Goal: Check status: Check status

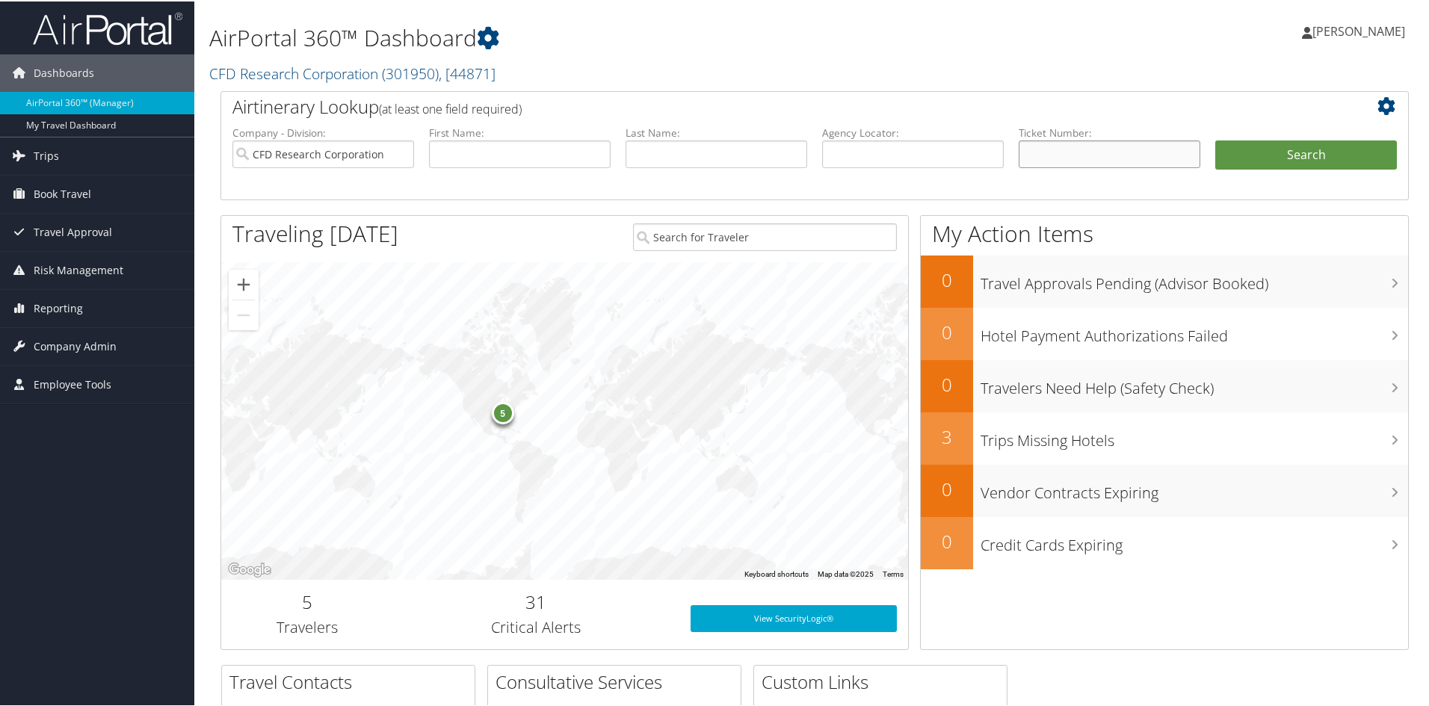
click at [1100, 154] on input "text" at bounding box center [1109, 153] width 182 height 28
paste input "0010633742248"
type input "0010633742248"
click at [1230, 149] on button "Search" at bounding box center [1306, 154] width 182 height 30
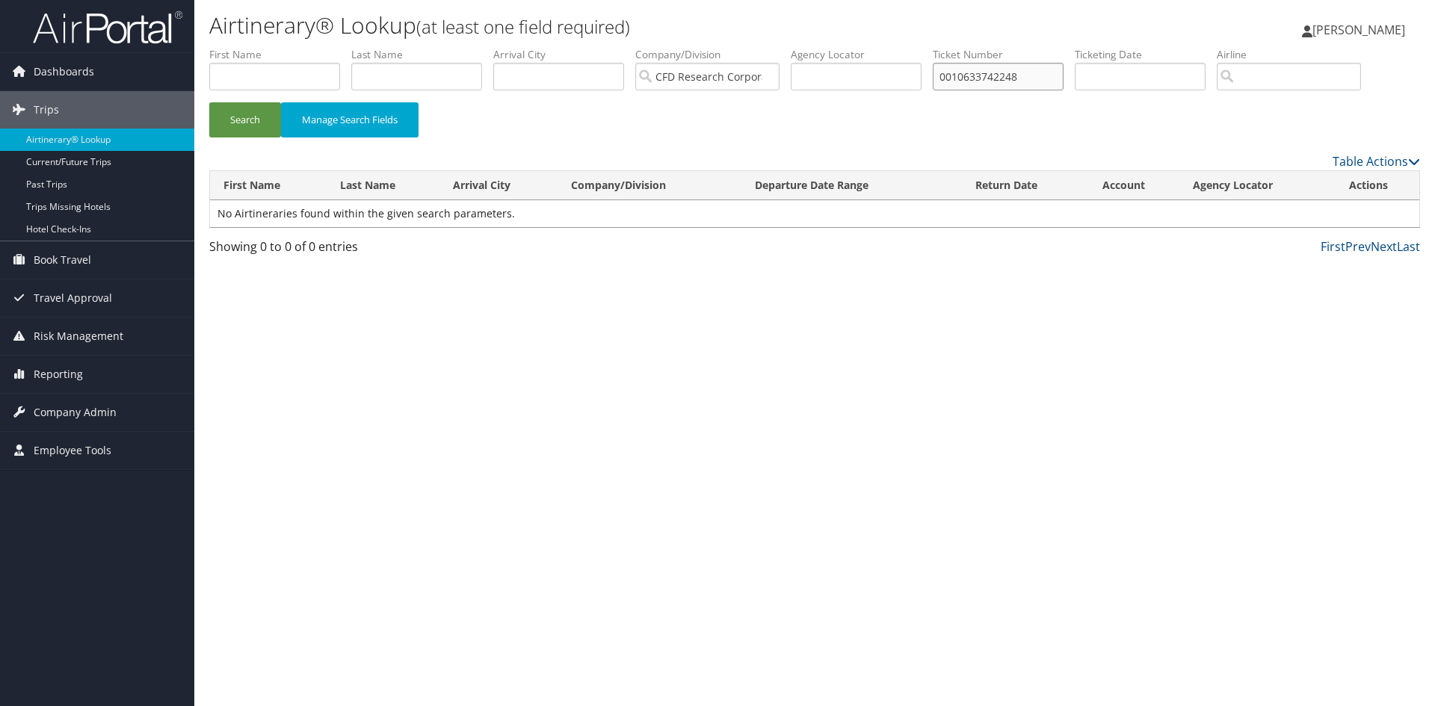
click at [986, 73] on input "0010633742248" at bounding box center [997, 77] width 131 height 28
click at [987, 72] on input "0010633742248" at bounding box center [997, 77] width 131 height 28
click at [1318, 75] on input "search" at bounding box center [1288, 77] width 144 height 28
click at [209, 102] on button "Search" at bounding box center [245, 119] width 72 height 35
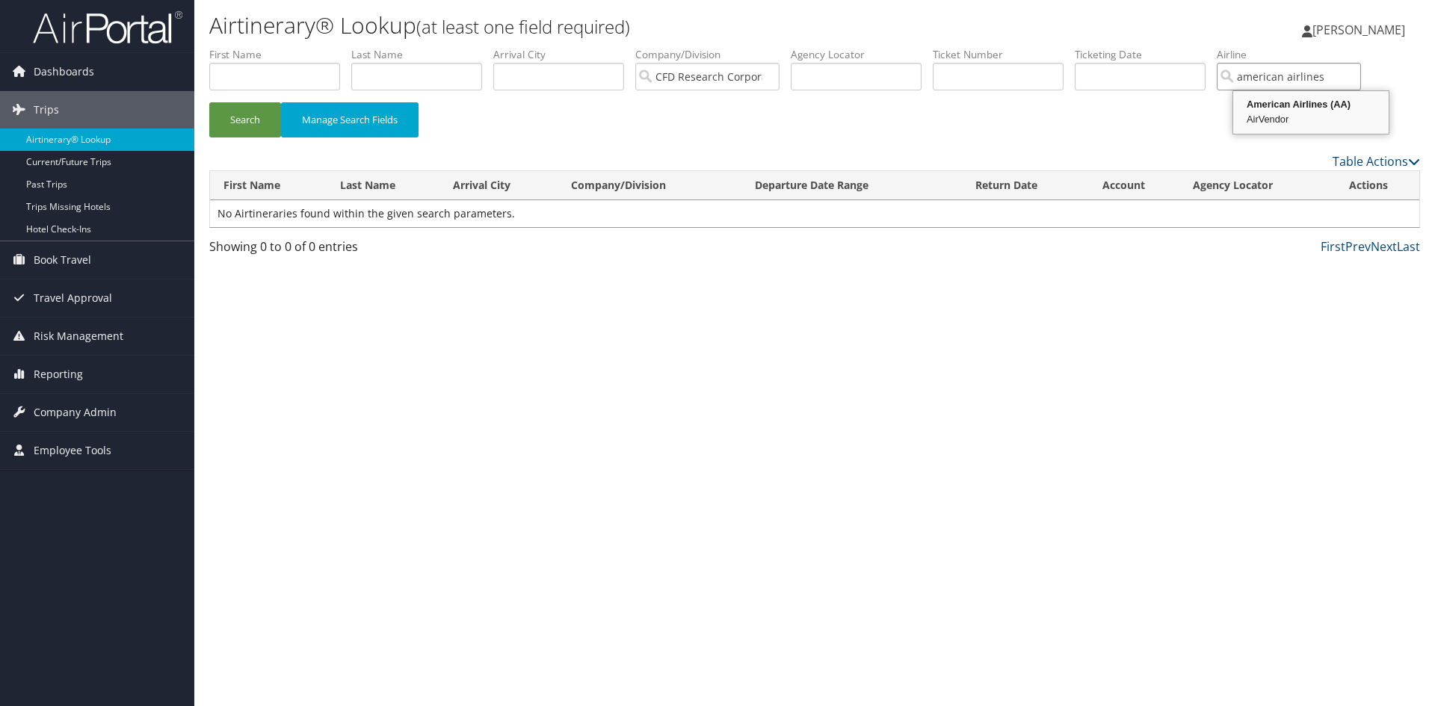
click at [1270, 113] on div "AirVendor" at bounding box center [1310, 119] width 151 height 15
type input "American Airlines"
click at [209, 102] on button "Search" at bounding box center [245, 119] width 72 height 35
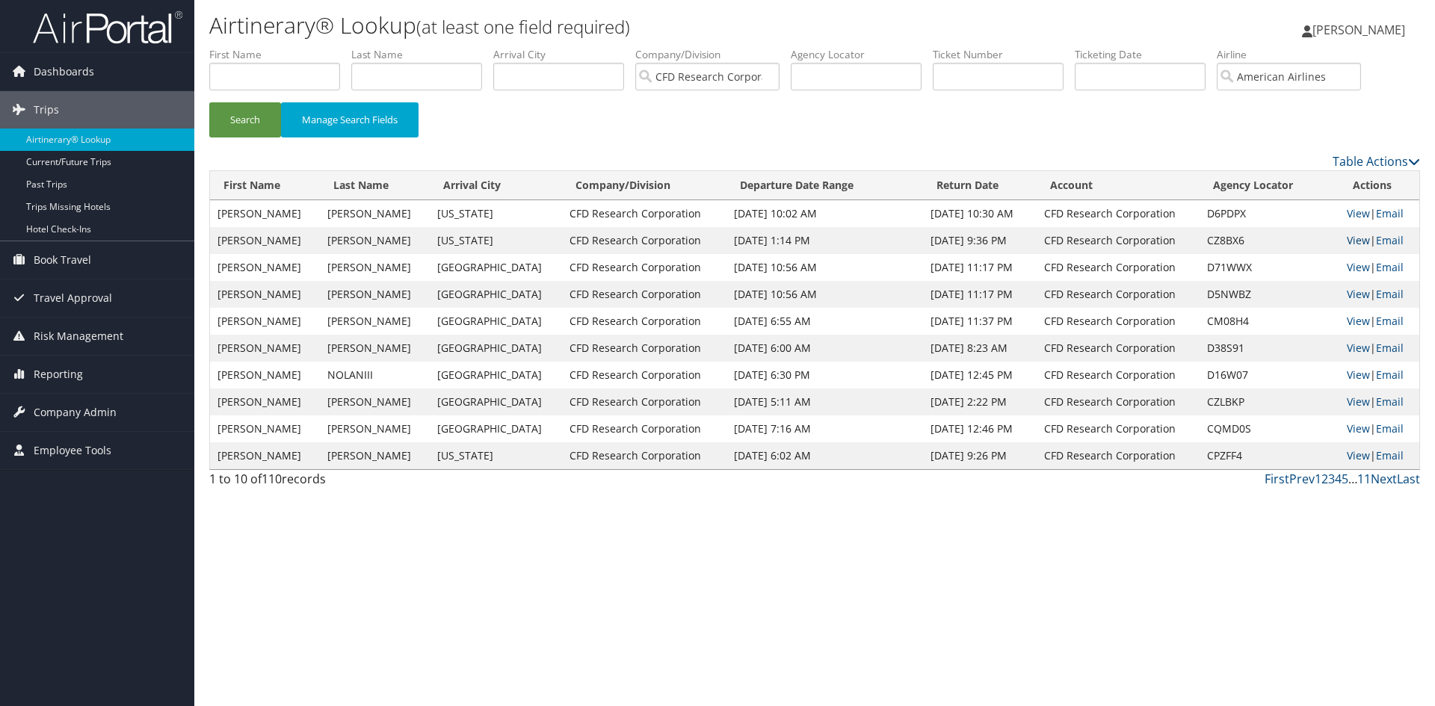
click at [1347, 242] on link "View" at bounding box center [1357, 240] width 23 height 14
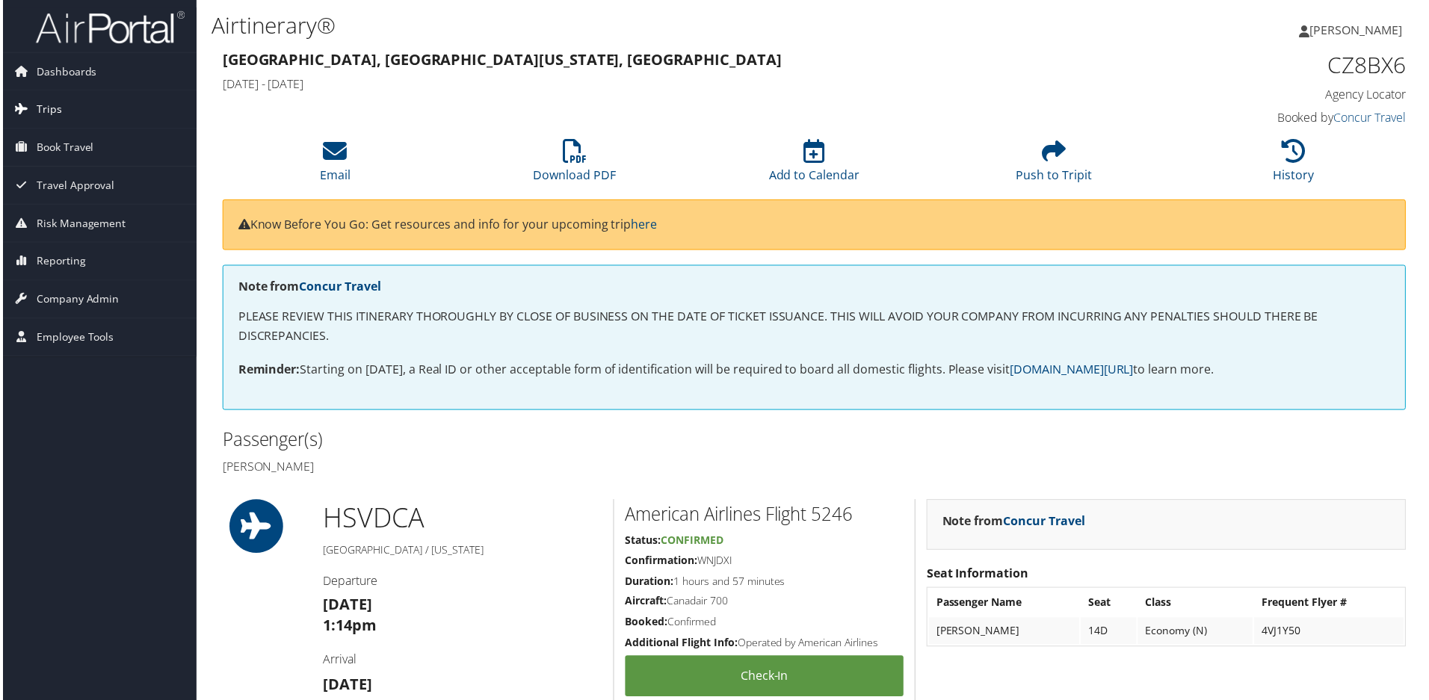
click at [60, 102] on link "Trips" at bounding box center [97, 109] width 194 height 37
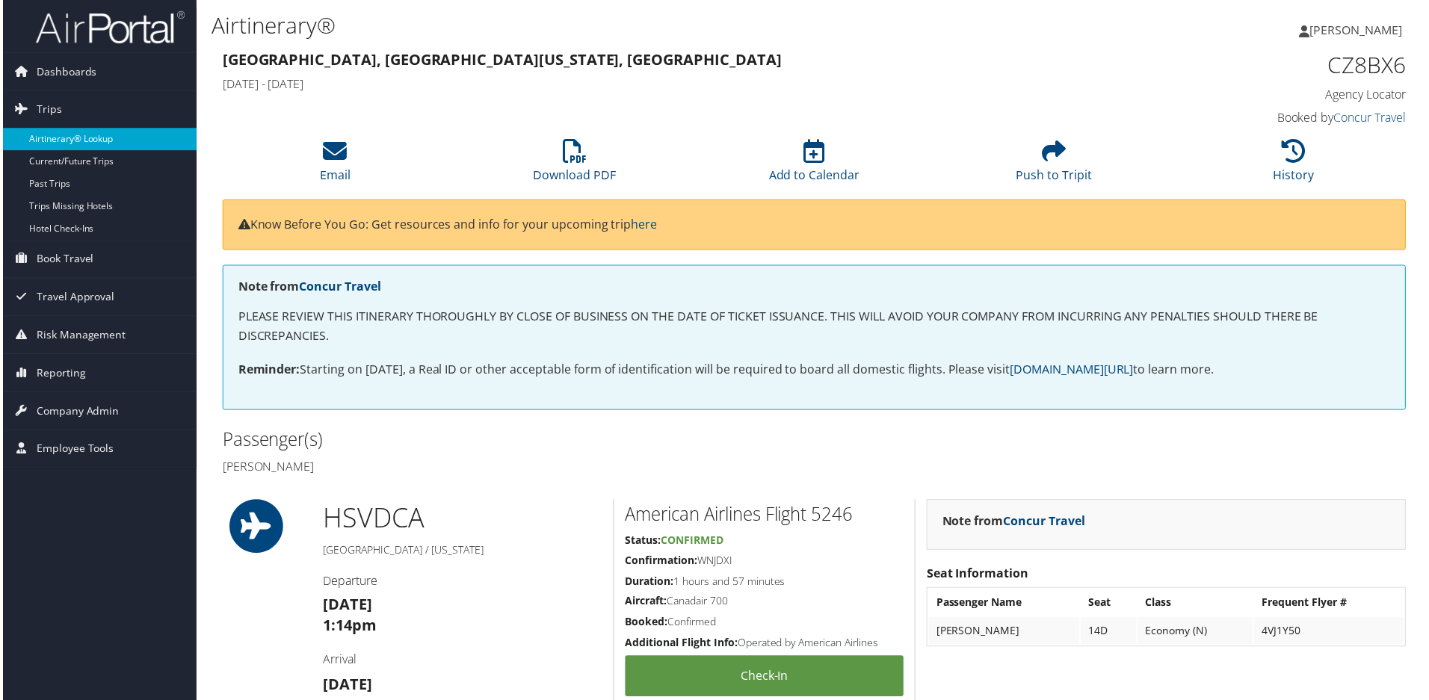
click at [87, 142] on link "Airtinerary® Lookup" at bounding box center [97, 140] width 194 height 22
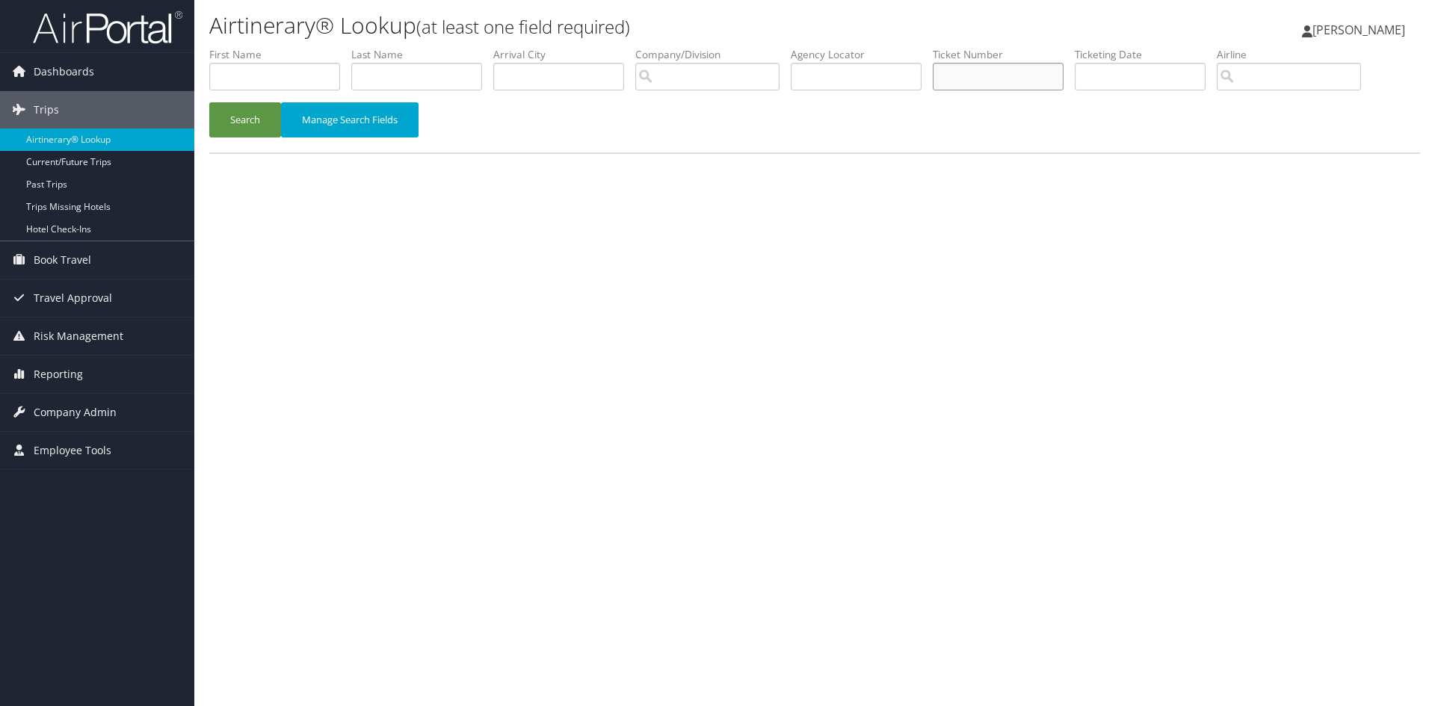
click at [997, 81] on input "text" at bounding box center [997, 77] width 131 height 28
type input "3203"
click at [209, 102] on button "Search" at bounding box center [245, 119] width 72 height 35
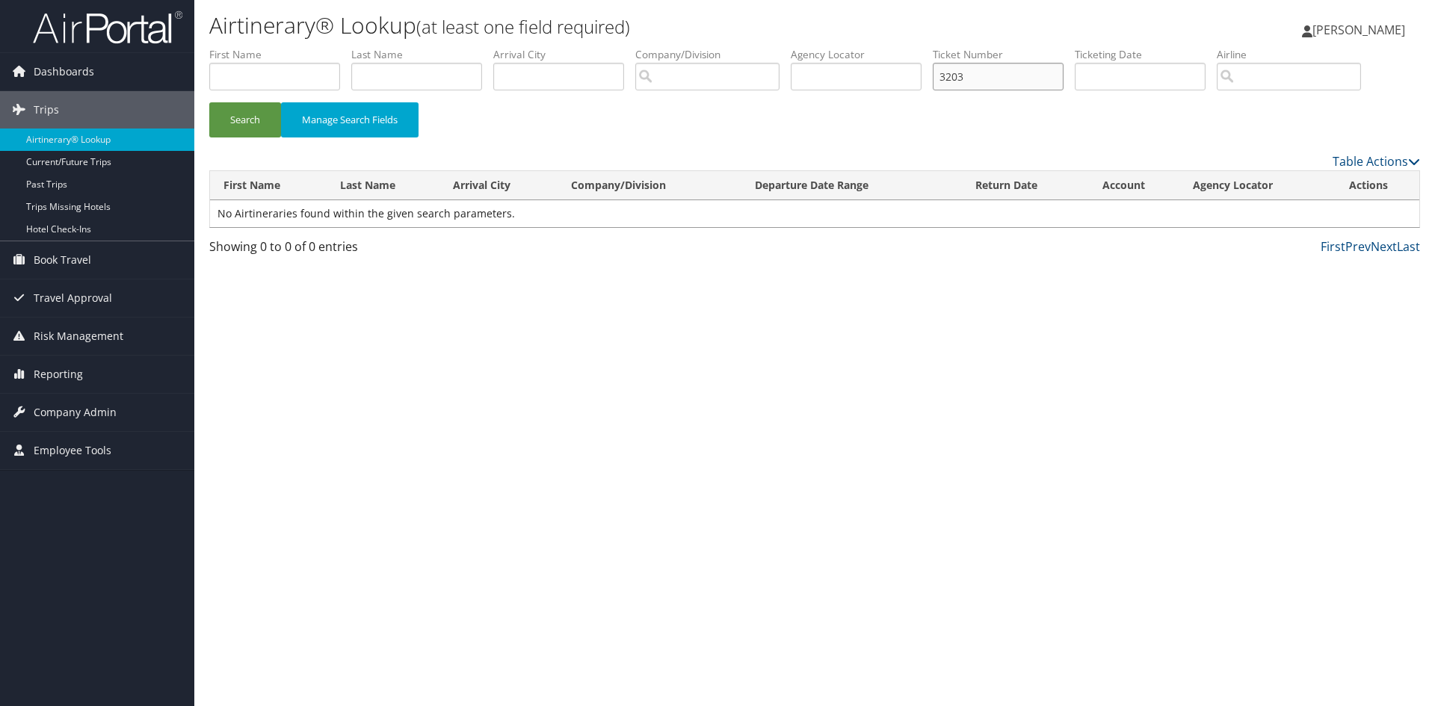
click at [1044, 72] on input "3203" at bounding box center [997, 77] width 131 height 28
